Goal: Contribute content

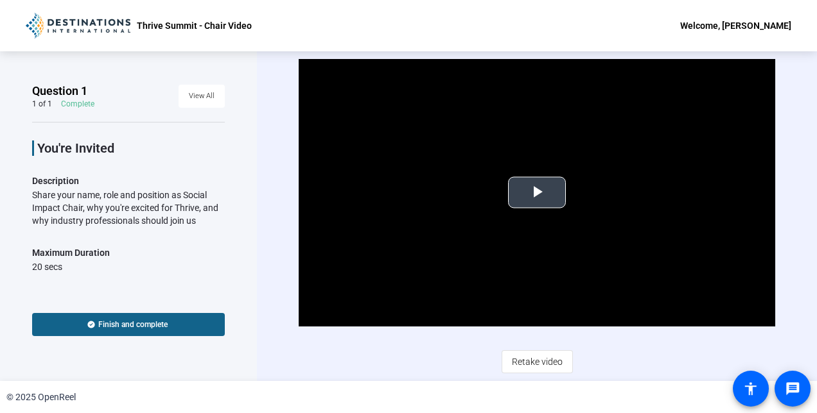
scroll to position [51, 0]
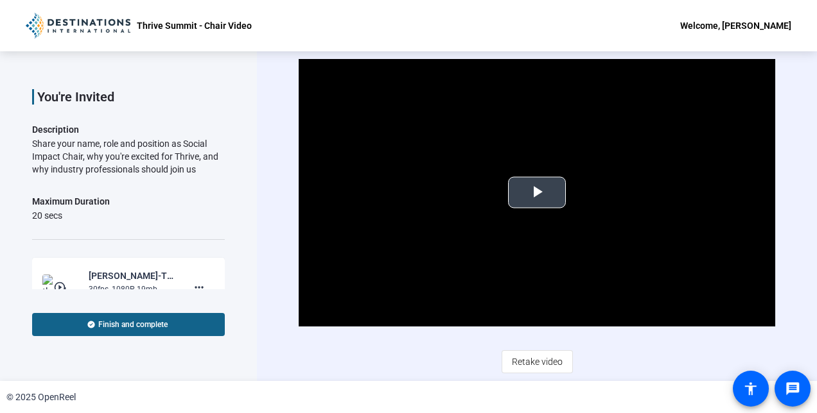
click at [537, 193] on span "Video Player" at bounding box center [537, 193] width 0 height 0
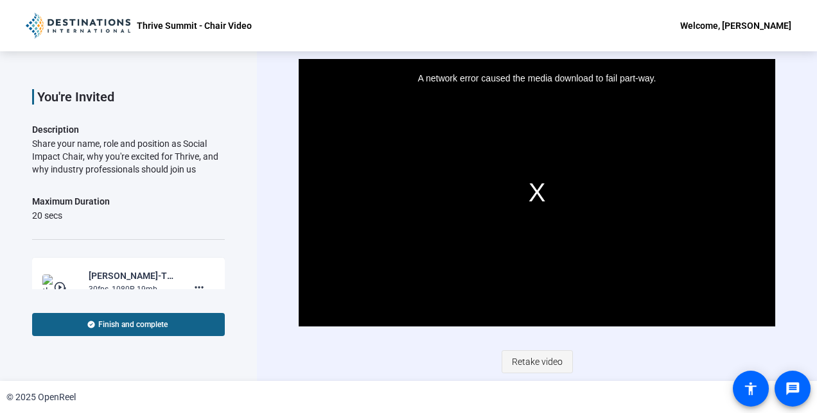
click at [554, 356] on span "Retake video" at bounding box center [537, 362] width 51 height 24
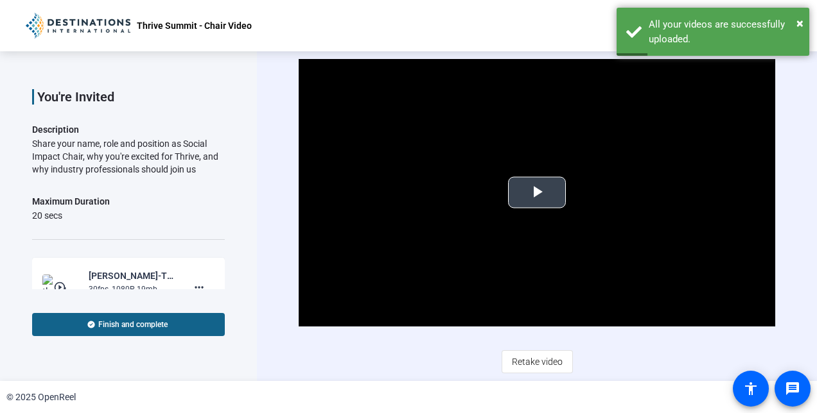
click at [537, 193] on span "Video Player" at bounding box center [537, 193] width 0 height 0
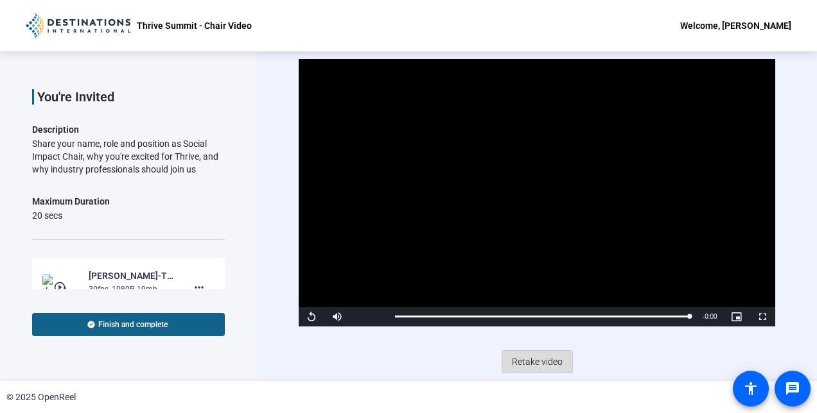
click at [533, 366] on span "Retake video" at bounding box center [537, 362] width 51 height 24
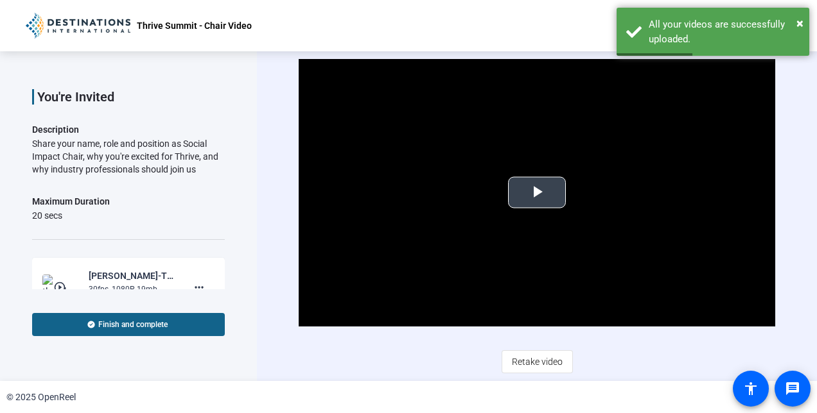
click at [537, 193] on span "Video Player" at bounding box center [537, 193] width 0 height 0
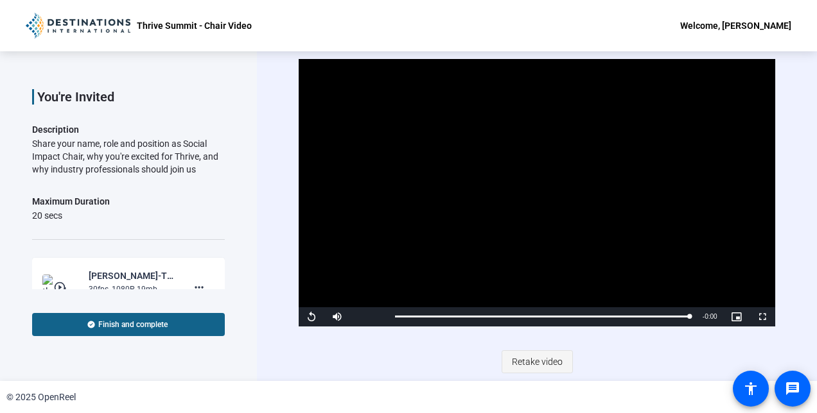
click at [539, 362] on span "Retake video" at bounding box center [537, 362] width 51 height 24
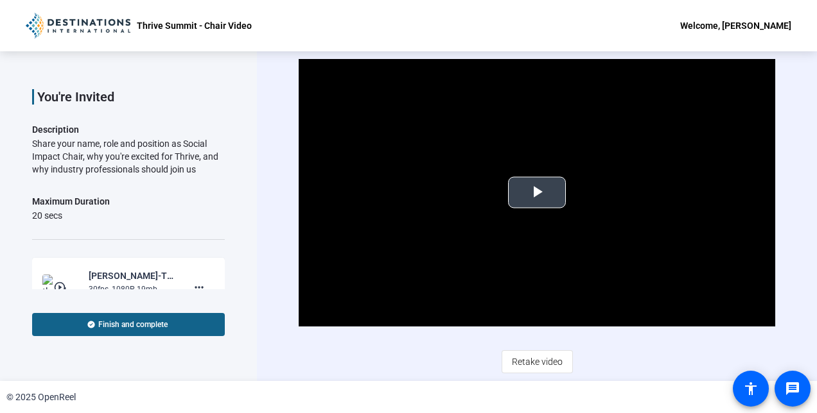
click at [537, 193] on span "Video Player" at bounding box center [537, 193] width 0 height 0
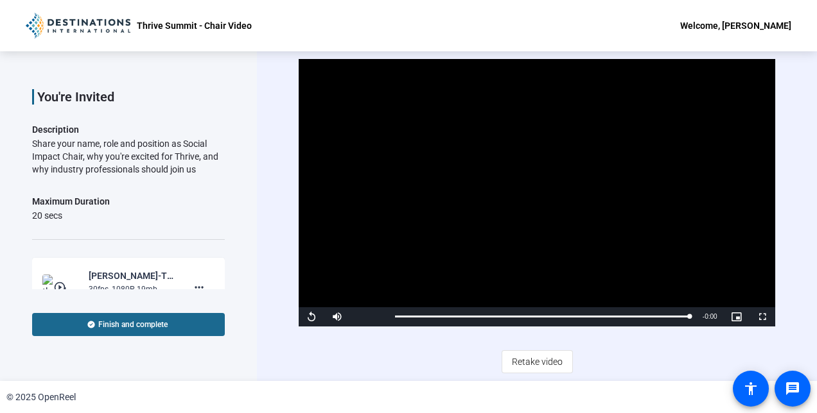
click at [170, 326] on span at bounding box center [128, 324] width 193 height 31
